Goal: Find contact information: Find contact information

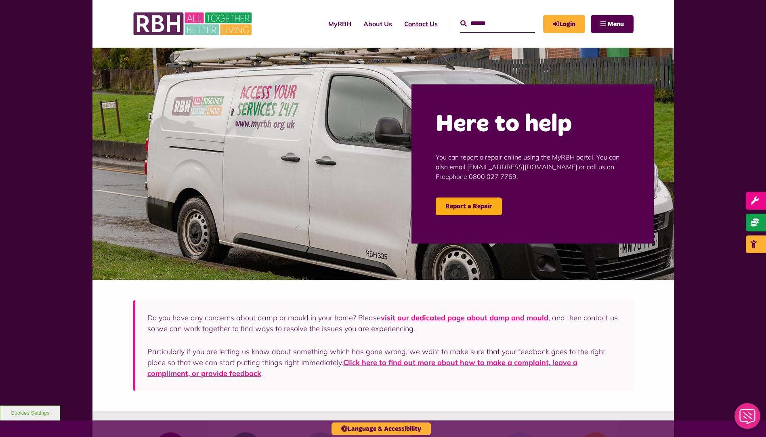
click at [408, 21] on link "Contact Us" at bounding box center [421, 24] width 46 height 22
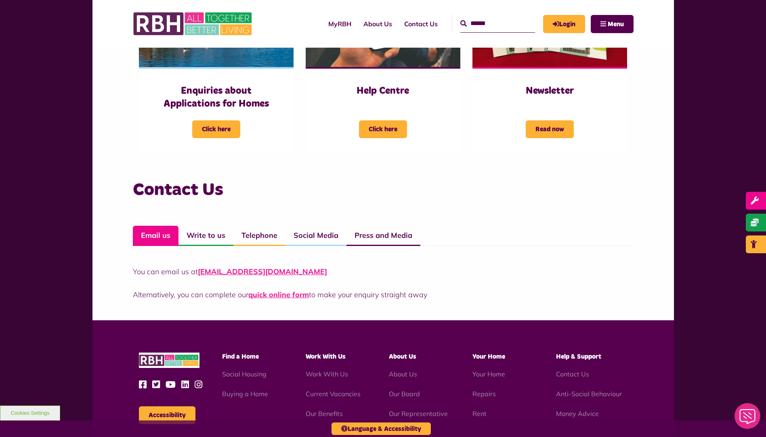
scroll to position [444, 0]
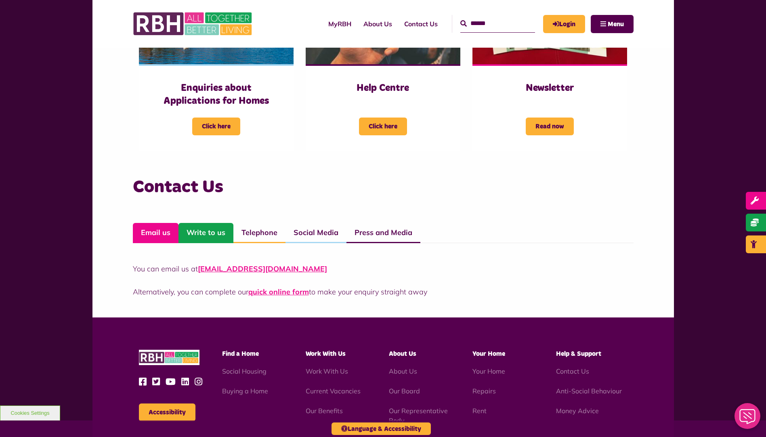
click at [205, 230] on link "Write to us" at bounding box center [205, 233] width 55 height 20
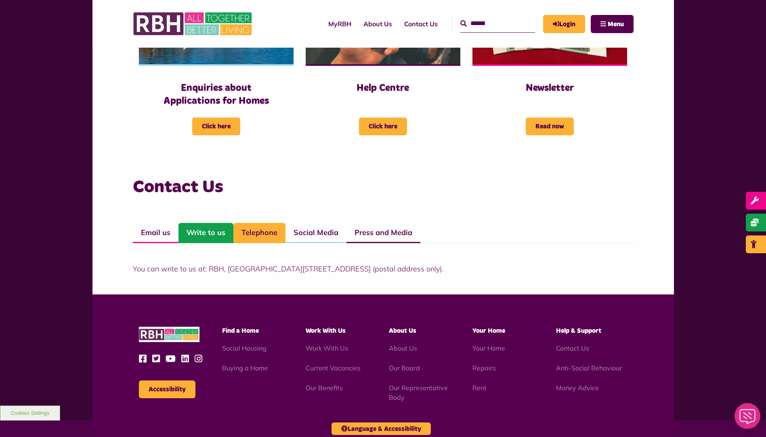
click at [265, 226] on link "Telephone" at bounding box center [259, 233] width 52 height 20
click at [159, 227] on link "Email us" at bounding box center [156, 233] width 46 height 20
